Goal: Navigation & Orientation: Understand site structure

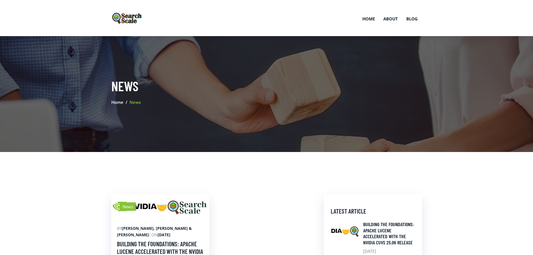
scroll to position [140, 0]
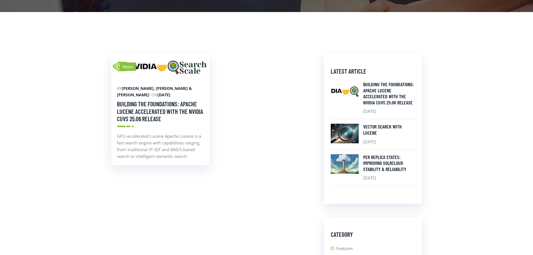
click at [181, 73] on img at bounding box center [160, 67] width 98 height 26
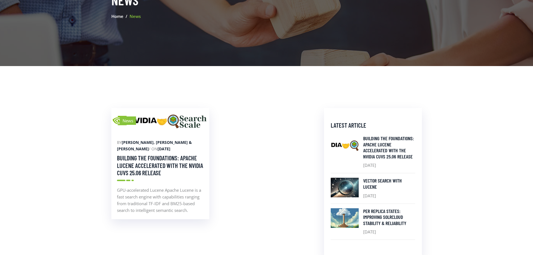
scroll to position [0, 0]
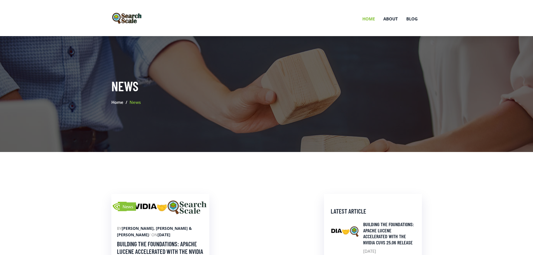
click at [362, 21] on link "Home" at bounding box center [368, 18] width 21 height 29
click at [366, 20] on link "Home" at bounding box center [368, 18] width 21 height 29
click at [133, 20] on img at bounding box center [127, 18] width 32 height 12
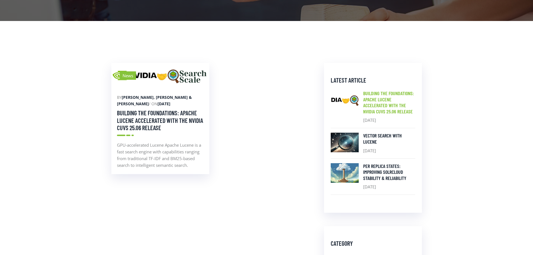
scroll to position [140, 0]
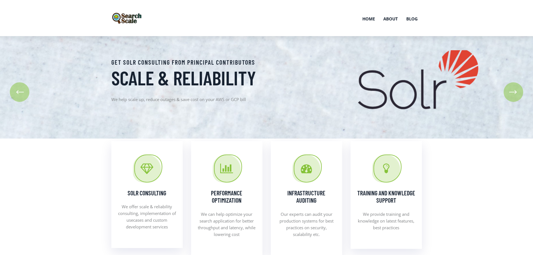
click at [419, 86] on div "Get Solr consulting from principal contributors Scale & Reliability We help sca…" at bounding box center [266, 87] width 319 height 58
click at [517, 95] on button "button" at bounding box center [514, 92] width 20 height 20
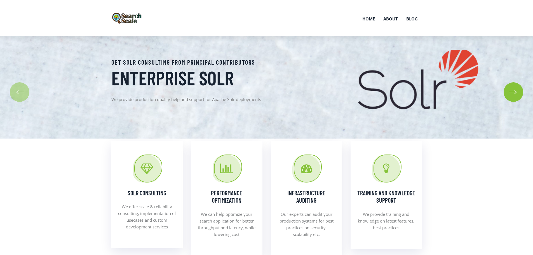
click at [517, 95] on button "button" at bounding box center [514, 92] width 20 height 20
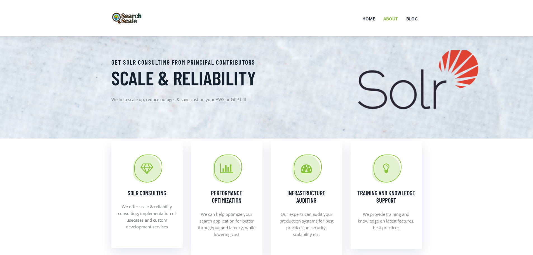
click at [393, 21] on link "About" at bounding box center [390, 18] width 23 height 29
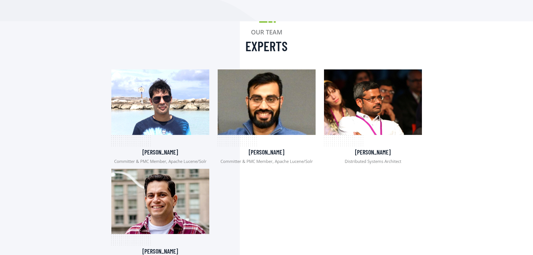
scroll to position [280, 0]
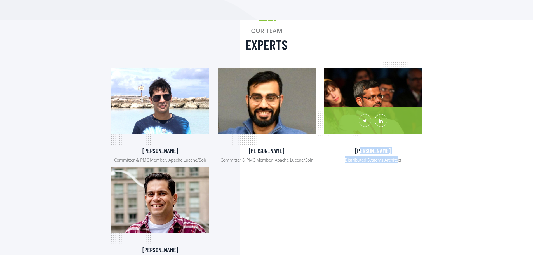
drag, startPoint x: 361, startPoint y: 151, endPoint x: 399, endPoint y: 159, distance: 38.8
click at [399, 159] on div "Kishore Angani Distributed Systems Architect" at bounding box center [373, 115] width 98 height 95
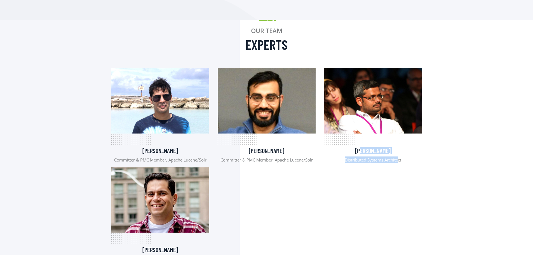
click at [364, 164] on div "Ishan Chattopadhyaya Committer & PMC Member, Apache Lucene/Solr Noble Paul Comm…" at bounding box center [266, 163] width 319 height 198
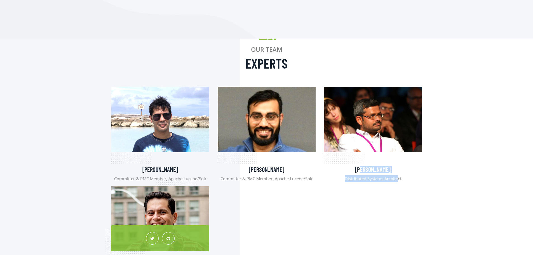
scroll to position [252, 0]
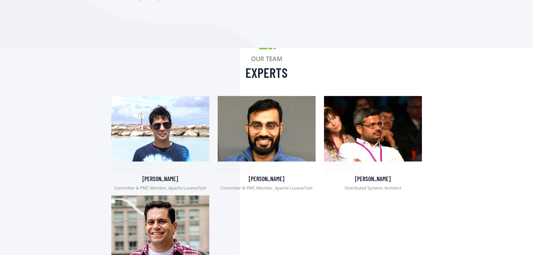
click at [181, 90] on div "Our Team Experts" at bounding box center [266, 70] width 319 height 44
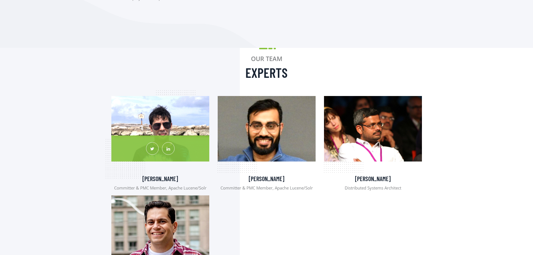
click at [177, 108] on img at bounding box center [160, 128] width 98 height 65
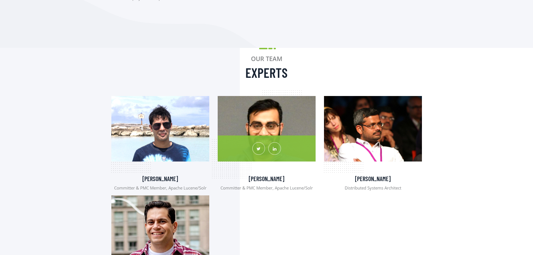
click at [295, 124] on img at bounding box center [267, 128] width 98 height 65
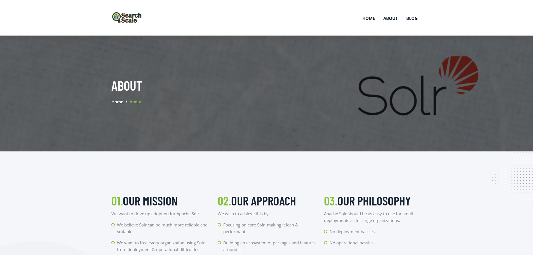
scroll to position [0, 0]
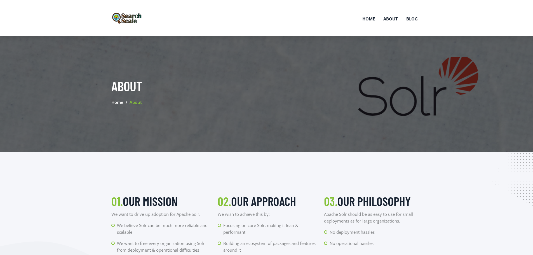
click at [243, 115] on section "About Home About" at bounding box center [266, 94] width 533 height 116
click at [371, 19] on link "Home" at bounding box center [368, 18] width 21 height 29
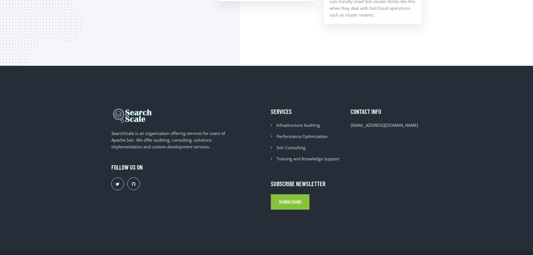
scroll to position [505, 0]
